Goal: Transaction & Acquisition: Purchase product/service

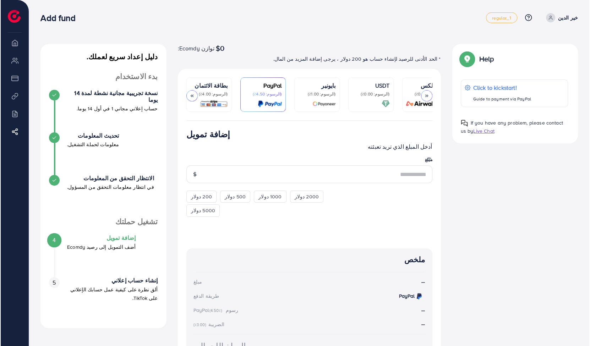
scroll to position [0, 15]
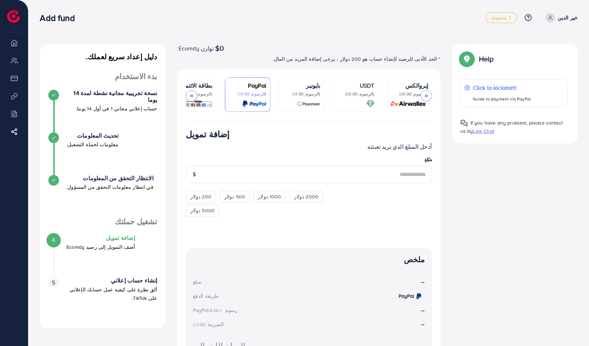
click at [243, 89] on p "PayPal" at bounding box center [248, 85] width 38 height 9
click at [292, 175] on input "number" at bounding box center [317, 174] width 230 height 18
click at [292, 147] on p "أدخل المبلغ الذي تريد تعبئته" at bounding box center [309, 146] width 246 height 9
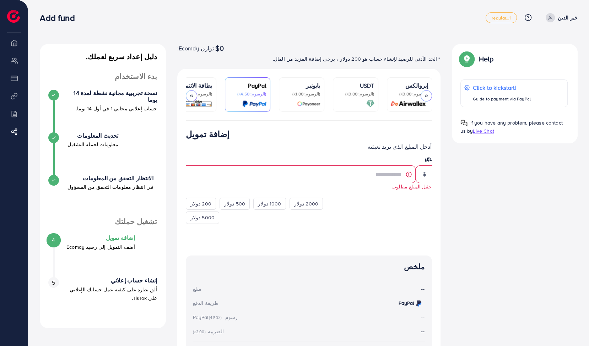
click at [292, 174] on div at bounding box center [423, 174] width 17 height 18
click at [292, 179] on div at bounding box center [423, 174] width 17 height 18
click at [292, 161] on icon at bounding box center [428, 159] width 4 height 4
click at [292, 155] on div "دليل إعداد سريع لعملك. بدء الاستخدام نسخة تجريبية مجانية نشطة لمدة 14 يوما حساب…" at bounding box center [308, 227] width 549 height 367
click at [292, 162] on div at bounding box center [428, 159] width 6 height 4
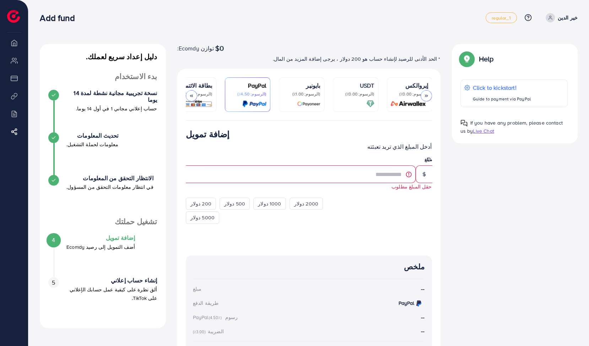
click at [292, 94] on p "(الرسوم: 1.00٪)" at bounding box center [302, 94] width 38 height 6
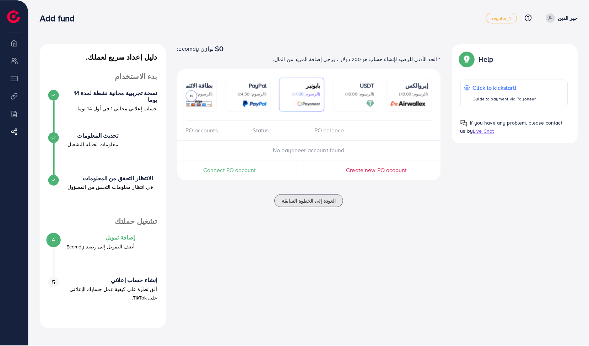
scroll to position [0, 15]
click at [263, 96] on p "(الرسوم: 4.50٪)" at bounding box center [248, 94] width 38 height 6
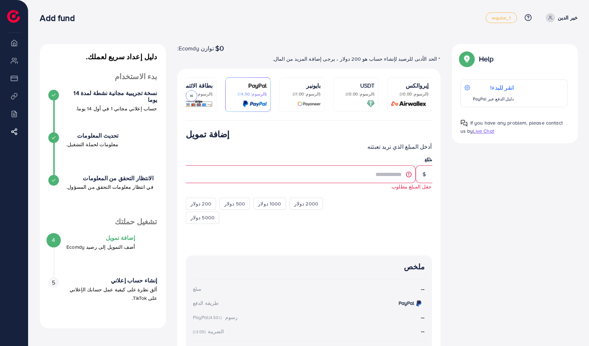
click at [251, 103] on img at bounding box center [254, 104] width 24 height 8
click at [292, 88] on icon at bounding box center [466, 88] width 6 height 6
click at [201, 48] on span "توازن Ecomdy:" at bounding box center [195, 48] width 37 height 9
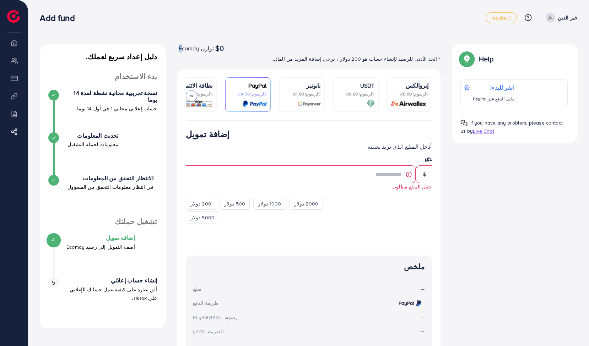
click at [201, 48] on span "توازن Ecomdy:" at bounding box center [195, 48] width 37 height 9
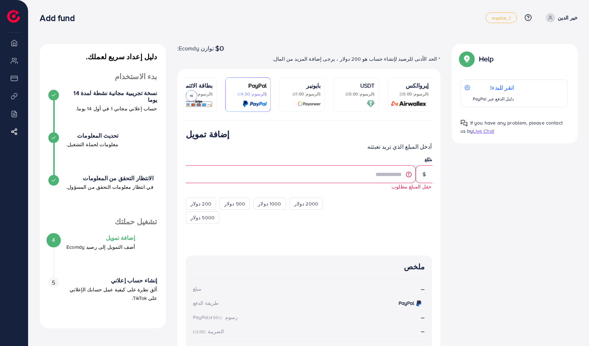
drag, startPoint x: 201, startPoint y: 48, endPoint x: 190, endPoint y: 96, distance: 49.2
click at [190, 96] on polyline at bounding box center [190, 96] width 1 height 2
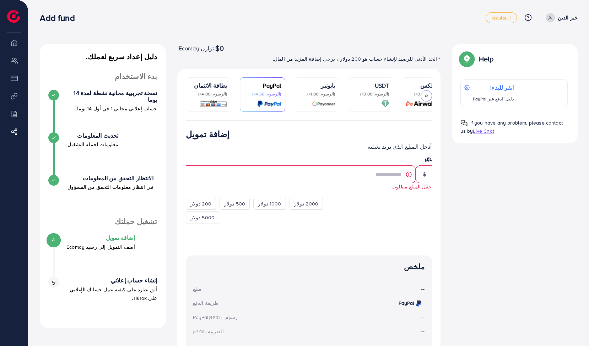
click at [190, 96] on p "(الرسوم: 4.00٪)" at bounding box center [209, 94] width 38 height 6
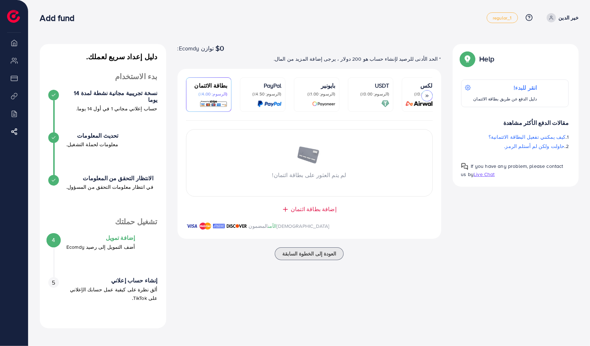
click at [264, 88] on p "PayPal" at bounding box center [263, 85] width 38 height 9
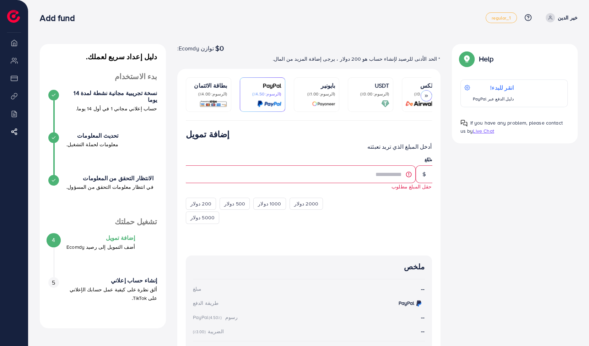
click at [264, 88] on p "PayPal" at bounding box center [263, 85] width 38 height 9
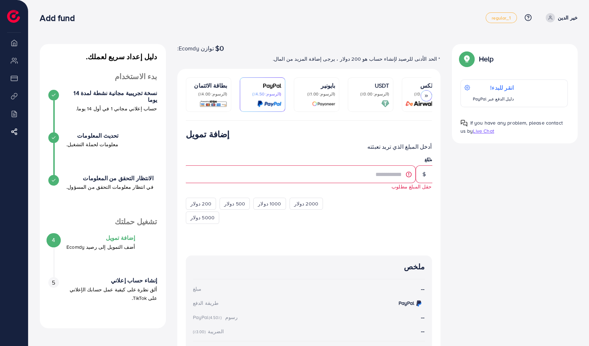
click at [292, 95] on ul "بطاقة الائتمان (الرسوم: 4.00٪) PayPal (الرسوم: 4.50٪) بايونير (الرسوم: 1.00٪) U…" at bounding box center [309, 98] width 246 height 43
click at [292, 95] on p "(الرسوم: 1.00٪)" at bounding box center [316, 94] width 38 height 6
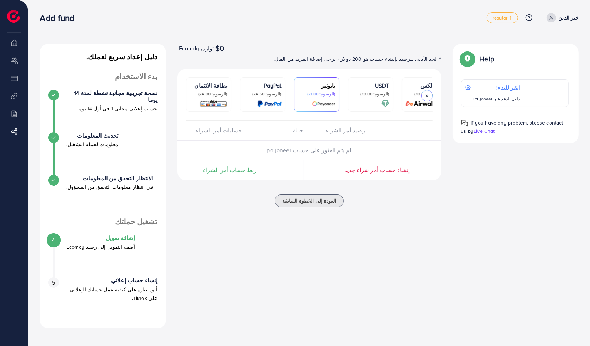
click at [292, 85] on p "USDT" at bounding box center [371, 85] width 38 height 9
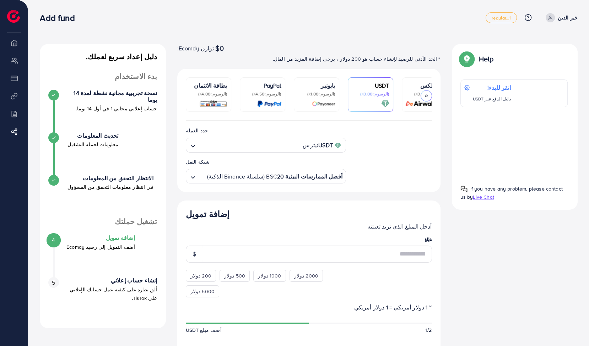
click at [266, 98] on div "PayPal (الرسوم: 4.50٪)" at bounding box center [263, 94] width 38 height 27
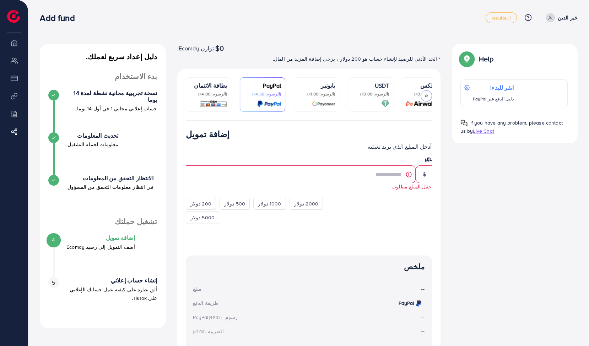
click at [266, 98] on div "PayPal (الرسوم: 4.50٪)" at bounding box center [263, 94] width 38 height 27
click at [292, 176] on input "number" at bounding box center [301, 174] width 230 height 18
type input "*"
click at [292, 179] on input "number" at bounding box center [301, 174] width 230 height 18
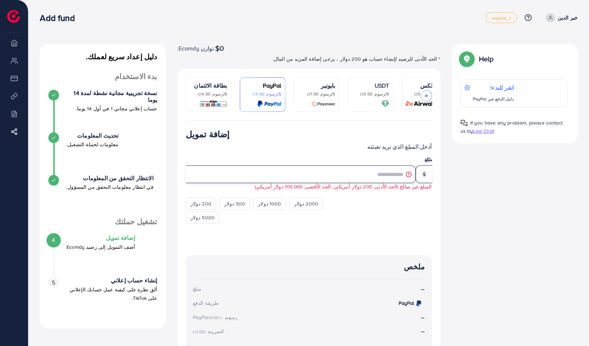
type input "*"
click at [292, 183] on input "*" at bounding box center [301, 174] width 230 height 18
click at [193, 205] on span "200 دولار" at bounding box center [200, 203] width 21 height 7
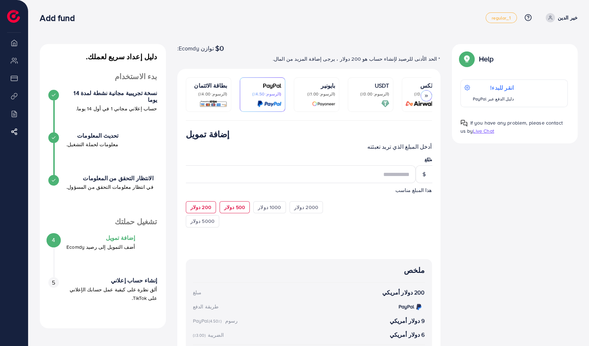
click at [224, 206] on span "500 دولار" at bounding box center [234, 207] width 21 height 7
click at [208, 216] on div "200 دولار 500 دولار 1000 دولار 2000 دولار 5000 دولار" at bounding box center [259, 214] width 146 height 28
click at [199, 205] on span "200 دولار" at bounding box center [200, 207] width 21 height 7
type input "***"
click at [111, 241] on h4 "إضافة تمويل" at bounding box center [100, 238] width 69 height 7
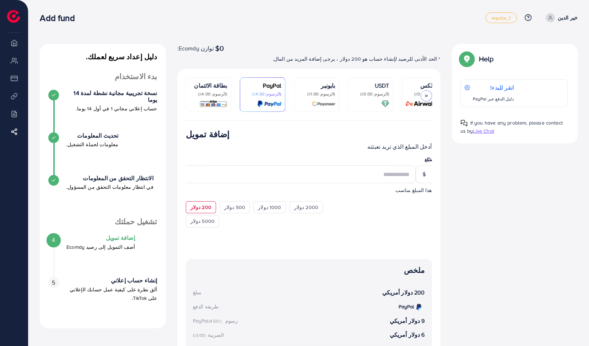
click at [51, 245] on div "4 إضافة تمويل أضف التمويل إلى رصيد Ecomdy" at bounding box center [102, 243] width 109 height 16
click at [12, 18] on img at bounding box center [13, 16] width 13 height 13
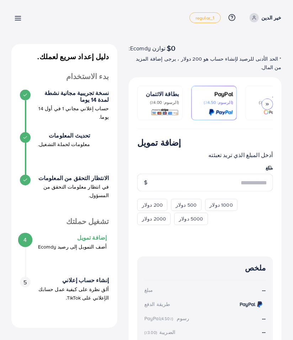
click at [256, 18] on icon at bounding box center [253, 17] width 5 height 5
click at [15, 21] on icon at bounding box center [17, 18] width 7 height 7
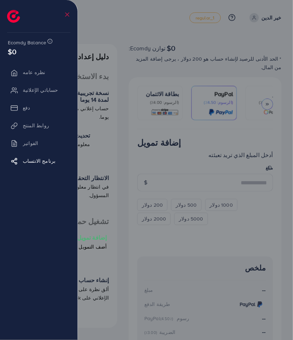
click at [70, 16] on icon at bounding box center [67, 14] width 7 height 7
